Goal: Task Accomplishment & Management: Manage account settings

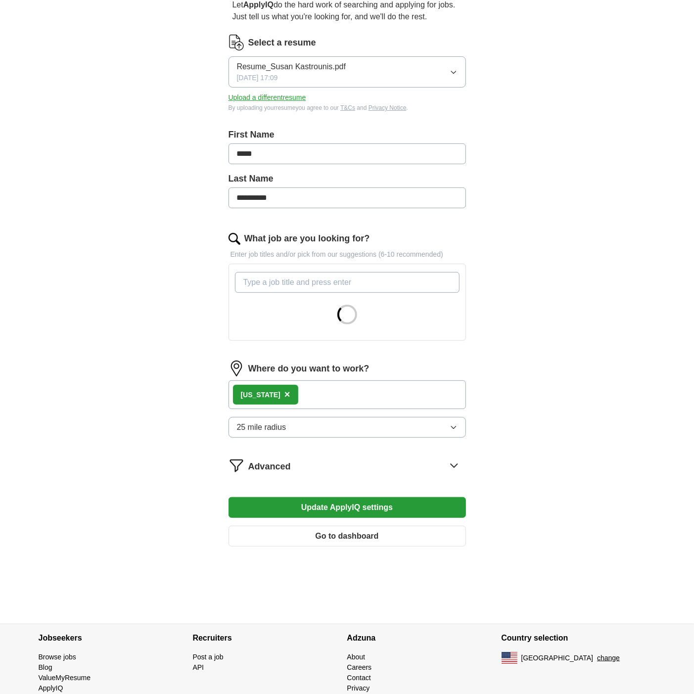
scroll to position [130, 0]
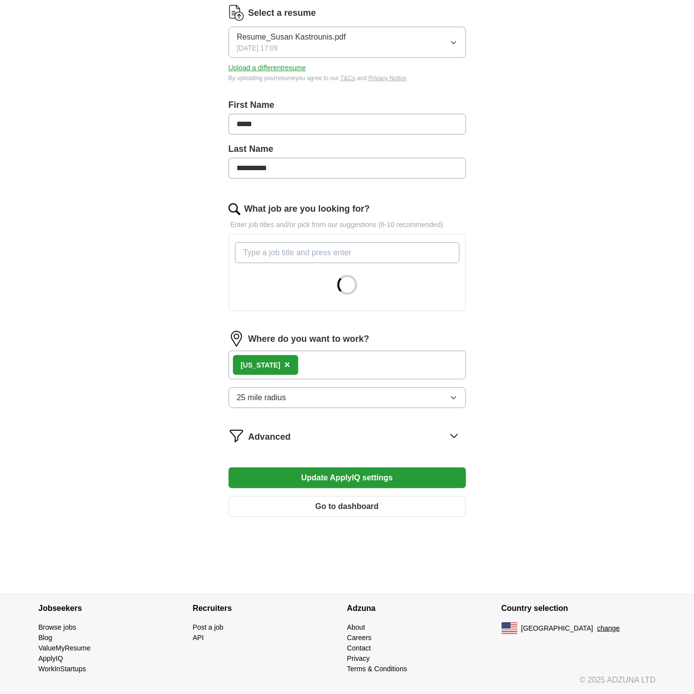
click at [272, 401] on span "25 mile radius" at bounding box center [261, 398] width 49 height 12
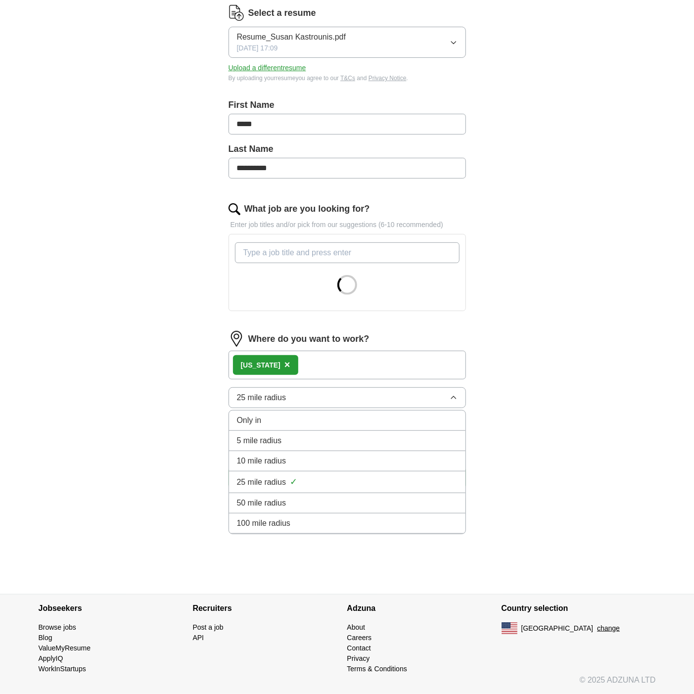
click at [259, 462] on span "10 mile radius" at bounding box center [261, 461] width 49 height 12
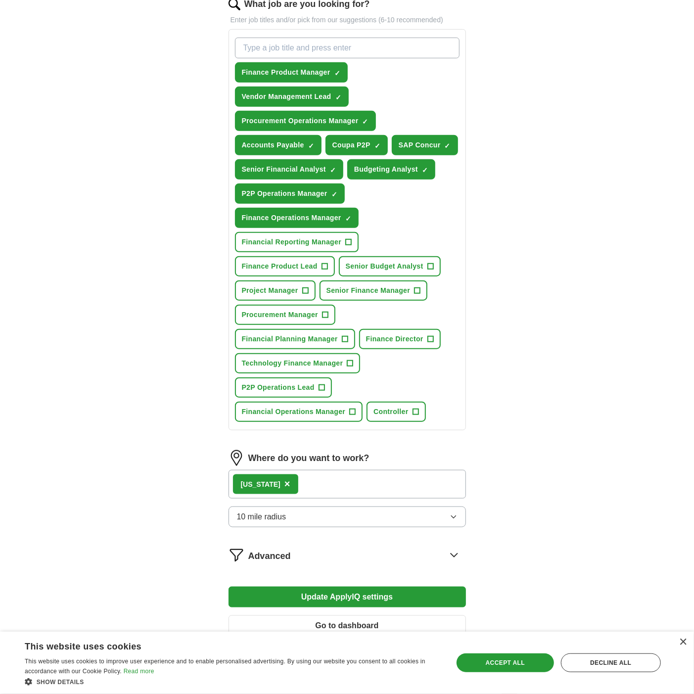
scroll to position [358, 0]
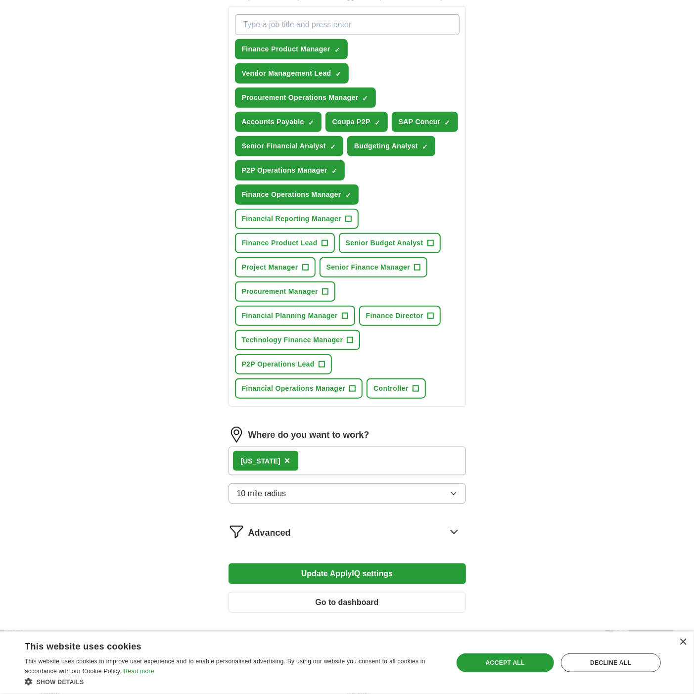
click at [284, 455] on span "×" at bounding box center [287, 460] width 6 height 11
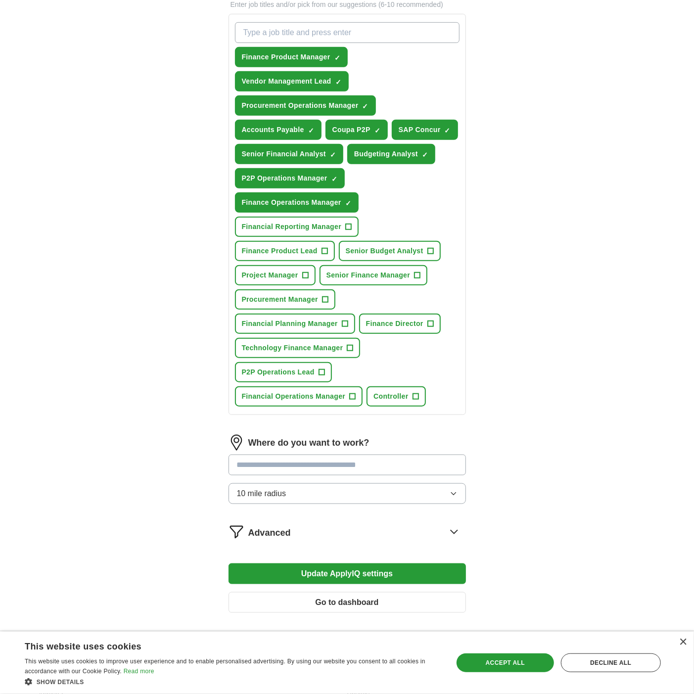
scroll to position [295, 0]
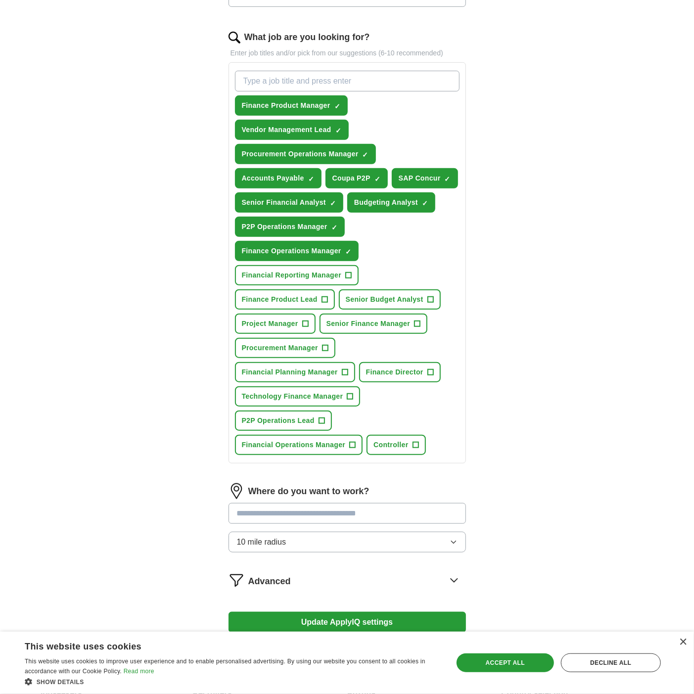
click at [369, 424] on form "**********" at bounding box center [346, 251] width 237 height 836
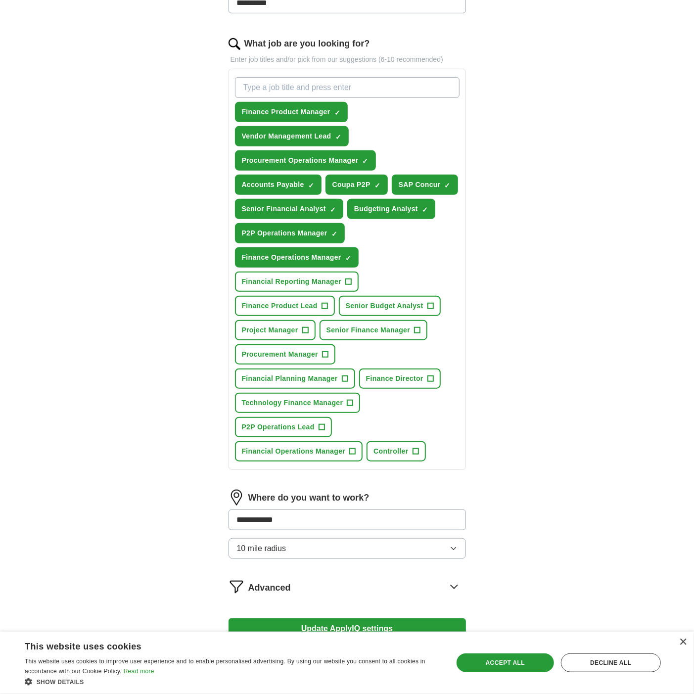
type input "**********"
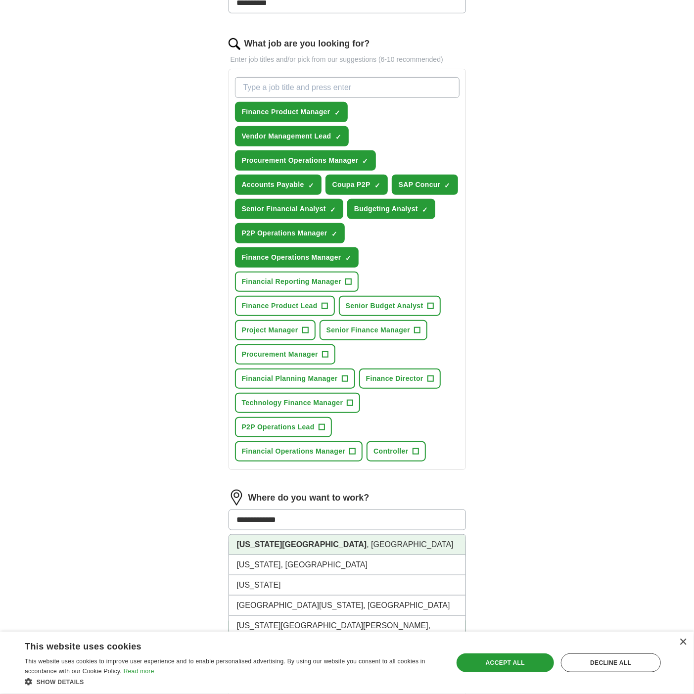
click at [265, 540] on strong "New York City" at bounding box center [302, 544] width 130 height 8
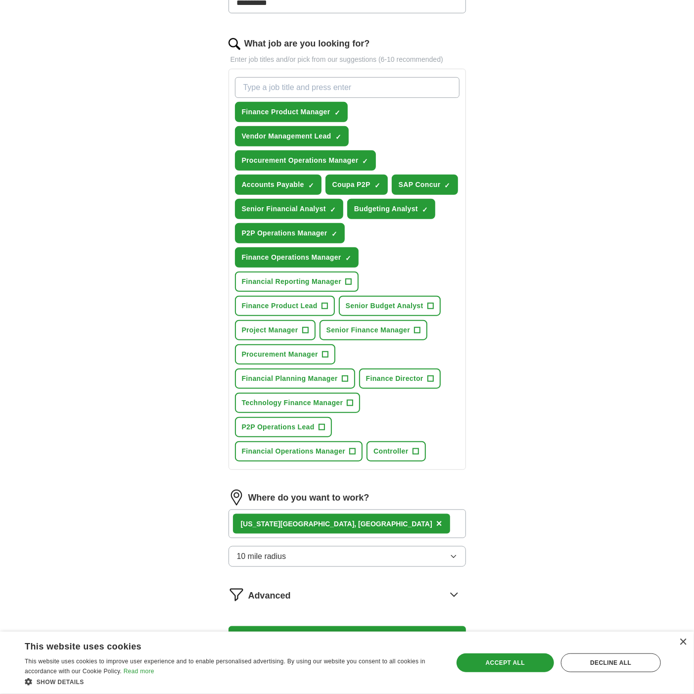
click at [544, 454] on div "**********" at bounding box center [347, 214] width 633 height 958
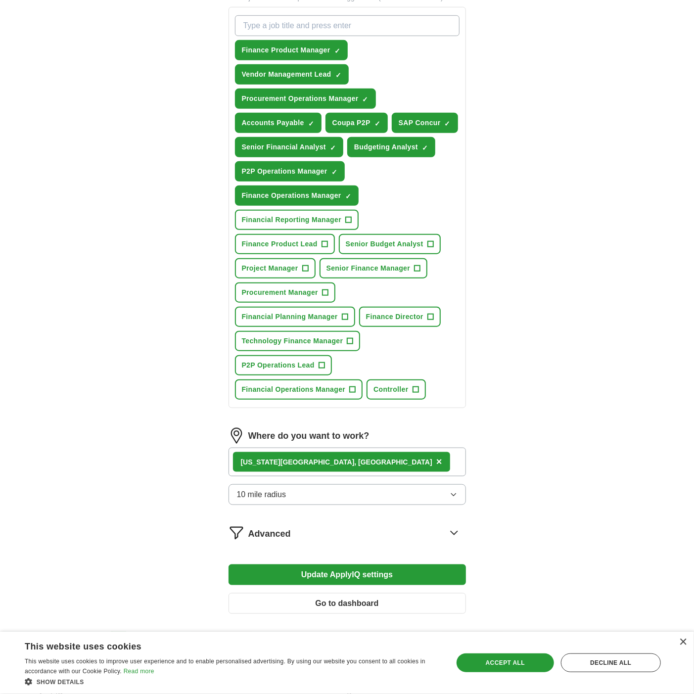
scroll to position [358, 0]
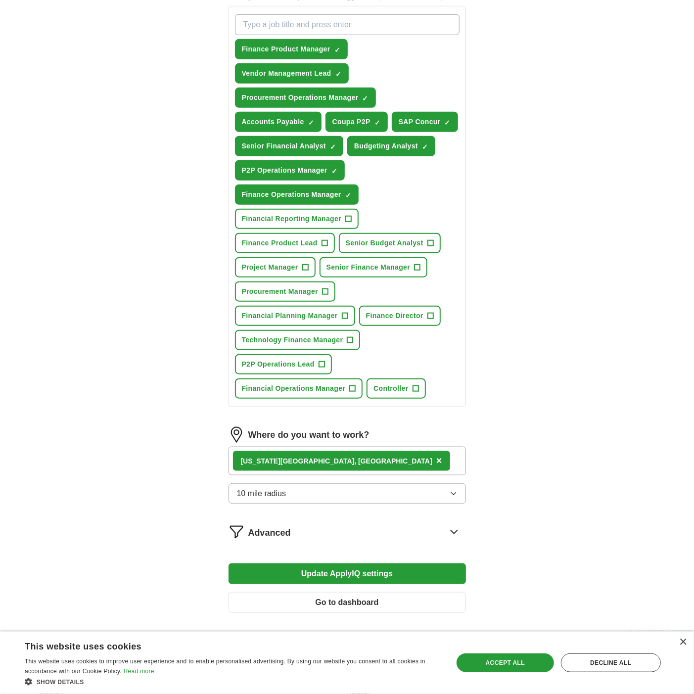
click at [371, 563] on button "Update ApplyIQ settings" at bounding box center [346, 573] width 237 height 21
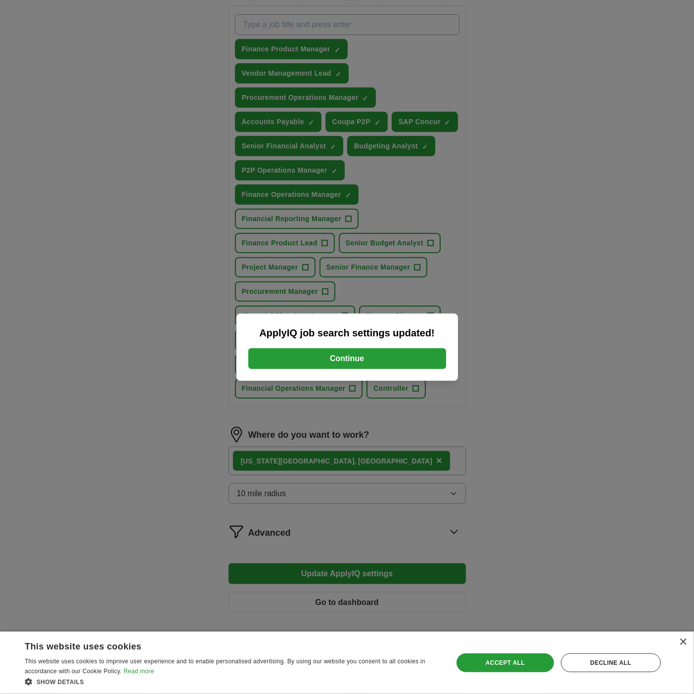
click at [363, 356] on button "Continue" at bounding box center [347, 358] width 198 height 21
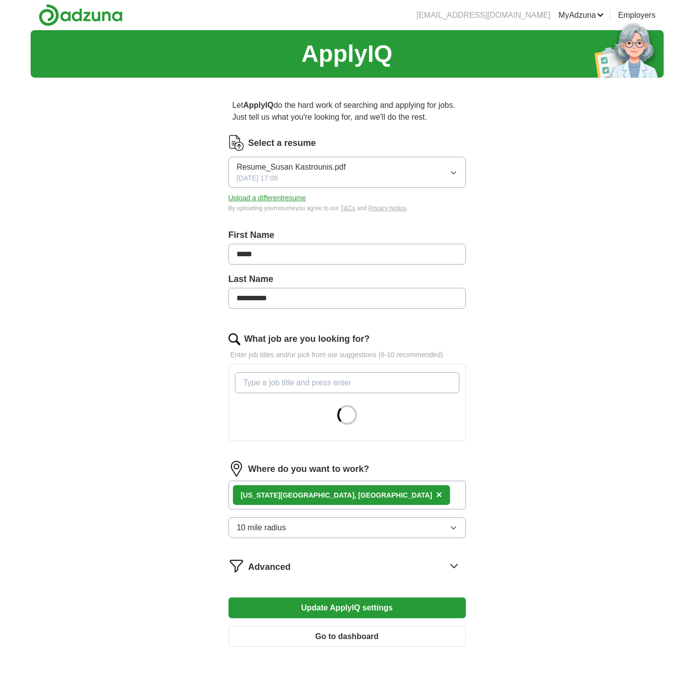
click at [436, 493] on span "×" at bounding box center [439, 494] width 6 height 11
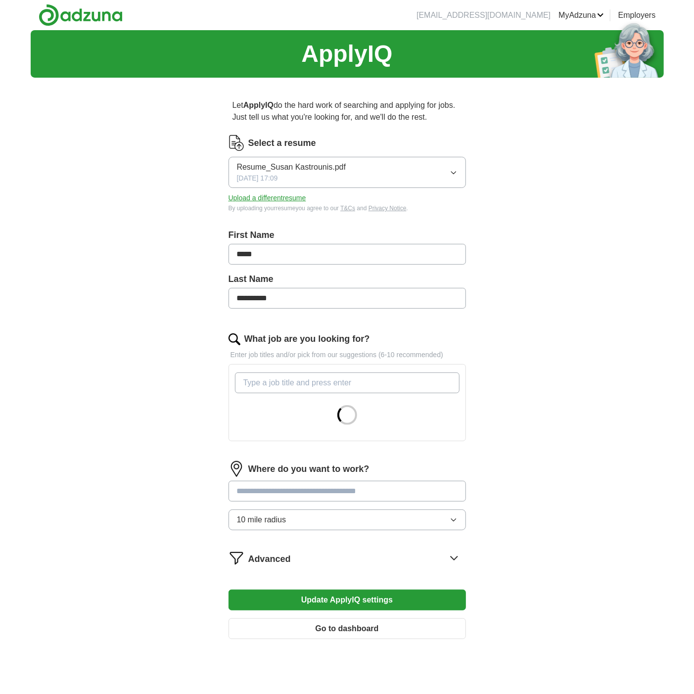
click at [317, 493] on input at bounding box center [346, 491] width 237 height 21
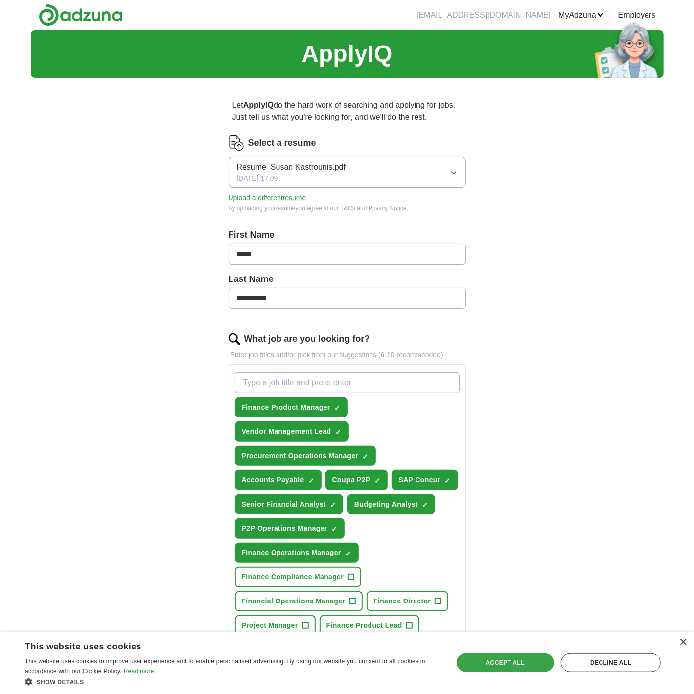
click at [507, 658] on div "Accept all" at bounding box center [504, 662] width 97 height 19
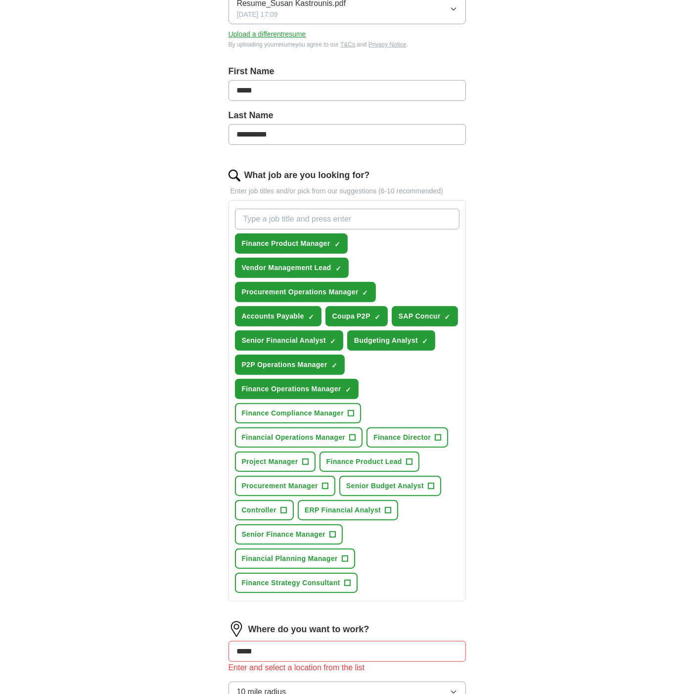
scroll to position [384, 0]
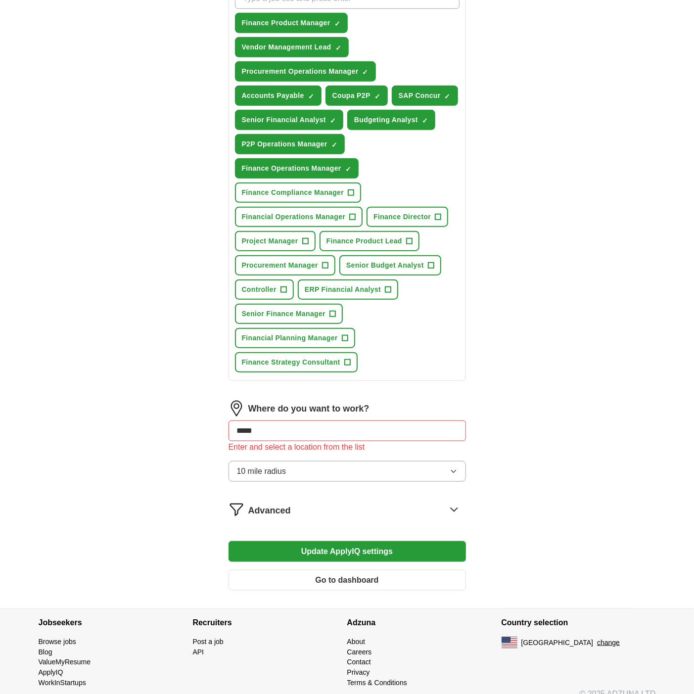
click at [274, 420] on input "*****" at bounding box center [346, 430] width 237 height 21
drag, startPoint x: 274, startPoint y: 417, endPoint x: -50, endPoint y: 407, distance: 324.5
click at [0, 407] on html "**********" at bounding box center [347, 162] width 694 height 1092
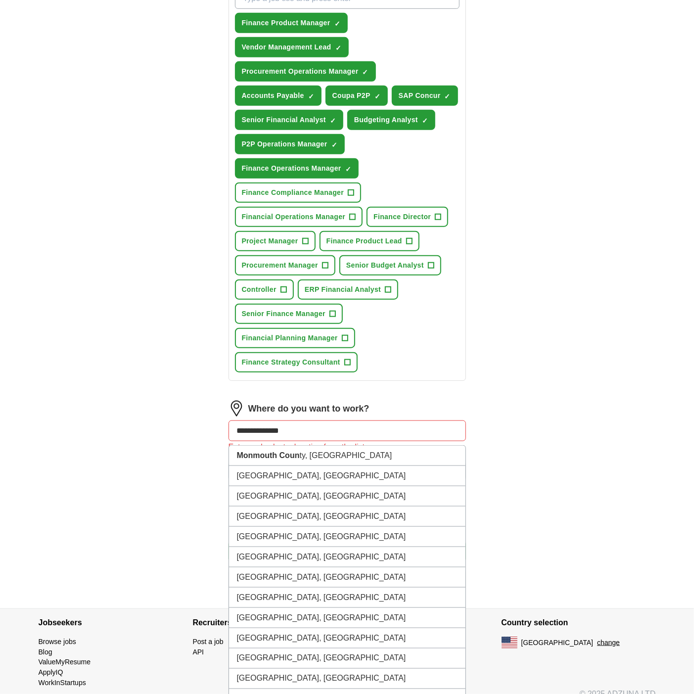
type input "**********"
click at [289, 451] on strong "[GEOGRAPHIC_DATA]" at bounding box center [279, 455] width 85 height 8
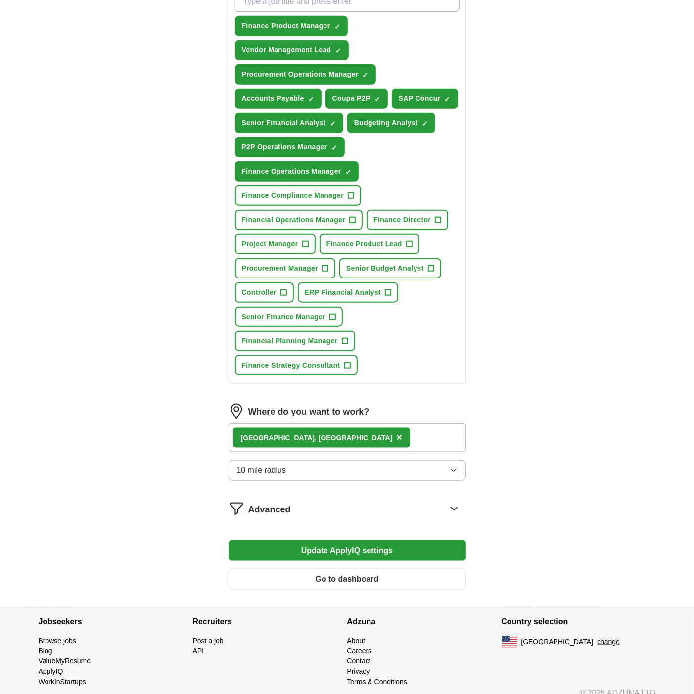
click at [301, 460] on button "10 mile radius" at bounding box center [346, 470] width 237 height 21
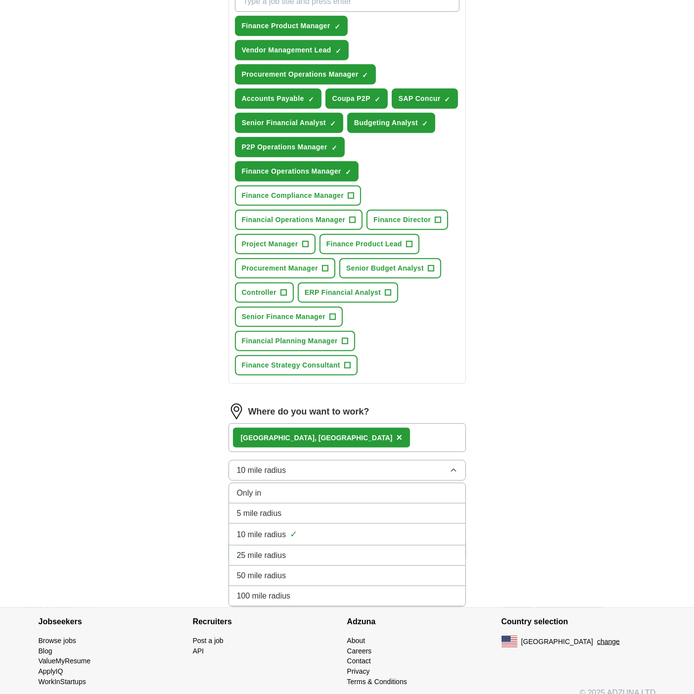
click at [261, 549] on span "25 mile radius" at bounding box center [261, 555] width 49 height 12
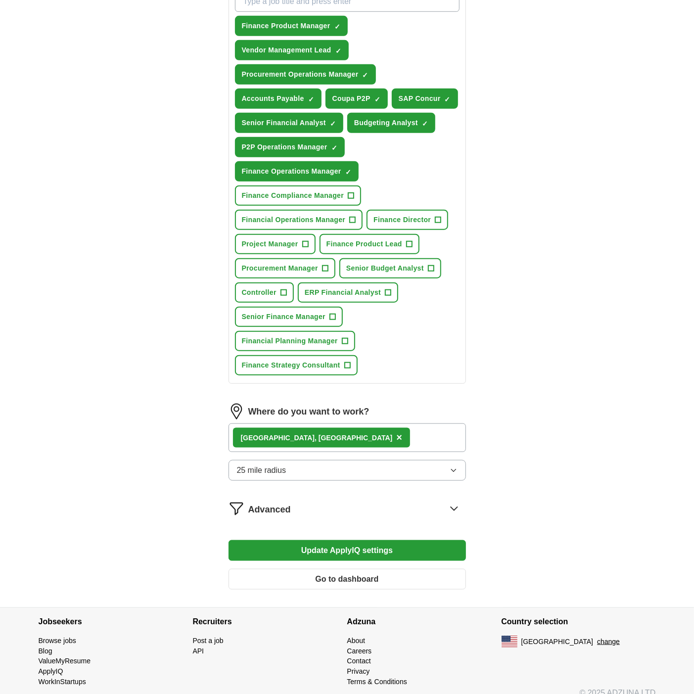
click at [434, 500] on div "Advanced" at bounding box center [357, 508] width 218 height 16
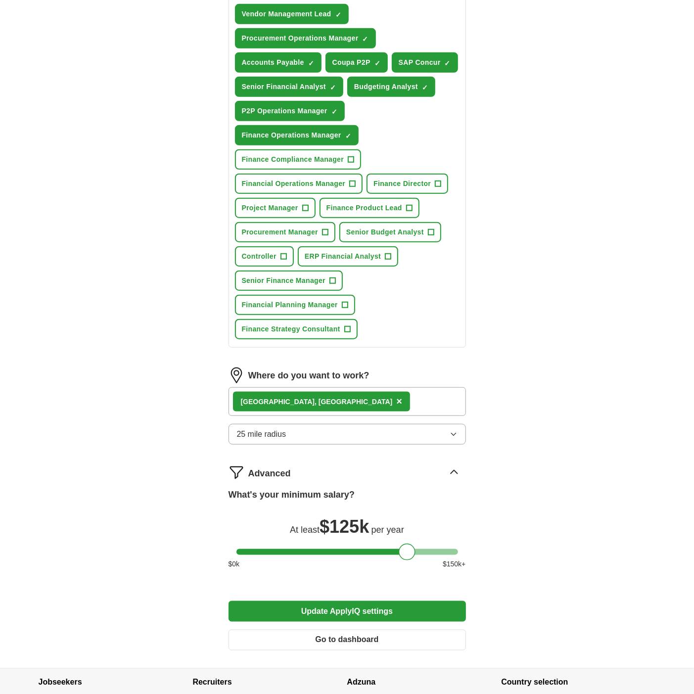
scroll to position [478, 0]
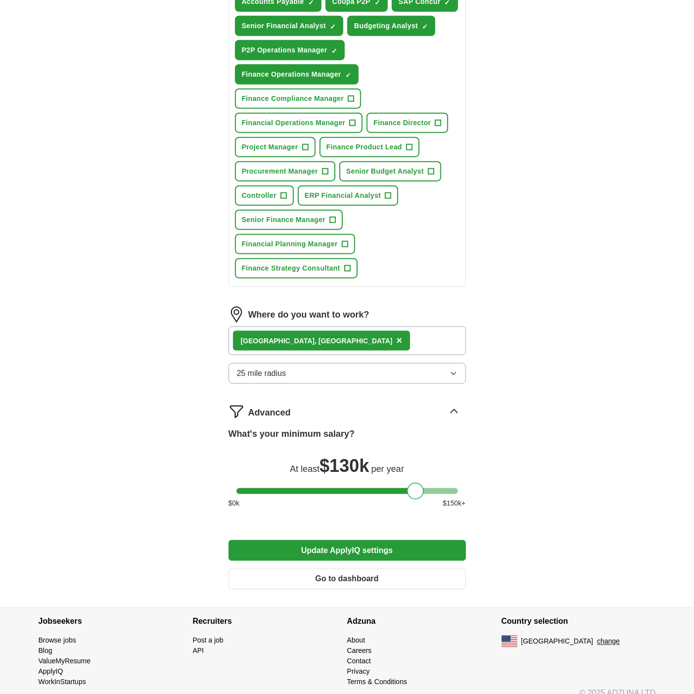
drag, startPoint x: 405, startPoint y: 478, endPoint x: 414, endPoint y: 478, distance: 8.9
click at [414, 483] on div at bounding box center [415, 491] width 17 height 17
click at [416, 483] on div at bounding box center [415, 491] width 17 height 17
drag, startPoint x: 416, startPoint y: 481, endPoint x: 408, endPoint y: 479, distance: 8.3
click at [408, 483] on div at bounding box center [407, 491] width 17 height 17
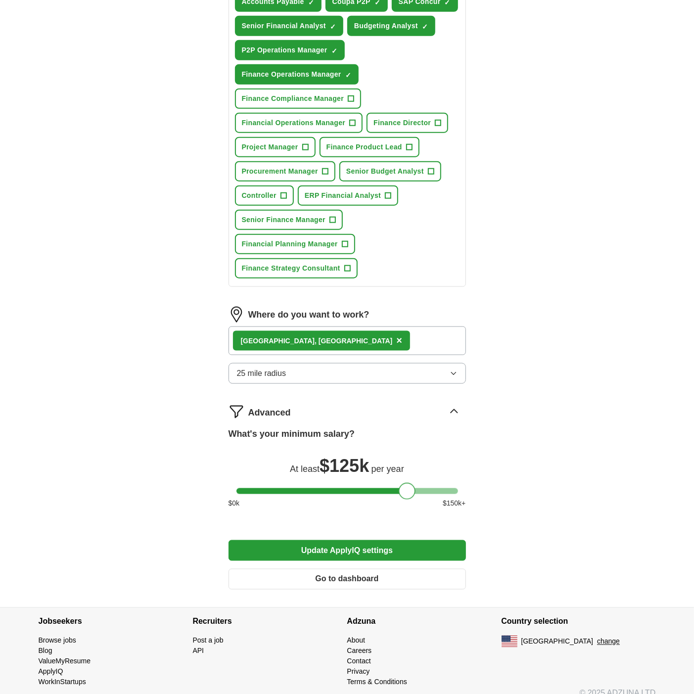
click at [379, 540] on button "Update ApplyIQ settings" at bounding box center [346, 550] width 237 height 21
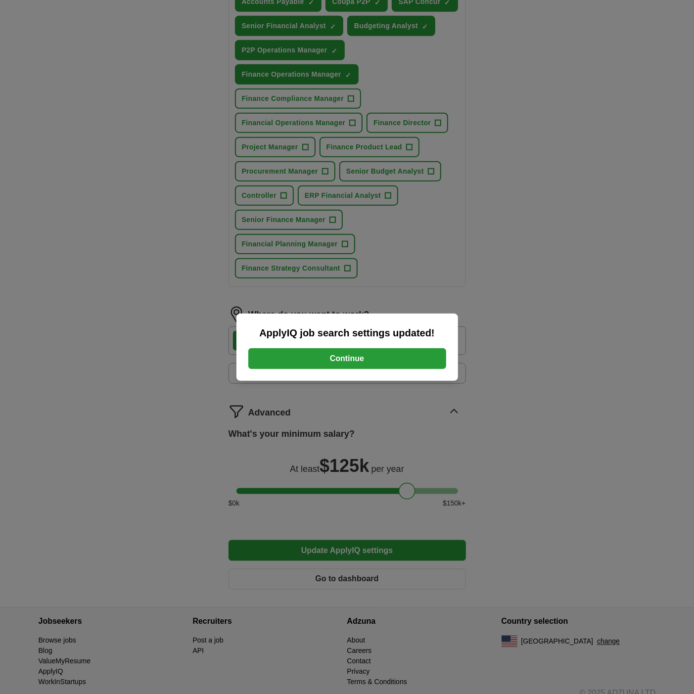
click at [283, 366] on button "Continue" at bounding box center [347, 358] width 198 height 21
